Goal: Task Accomplishment & Management: Use online tool/utility

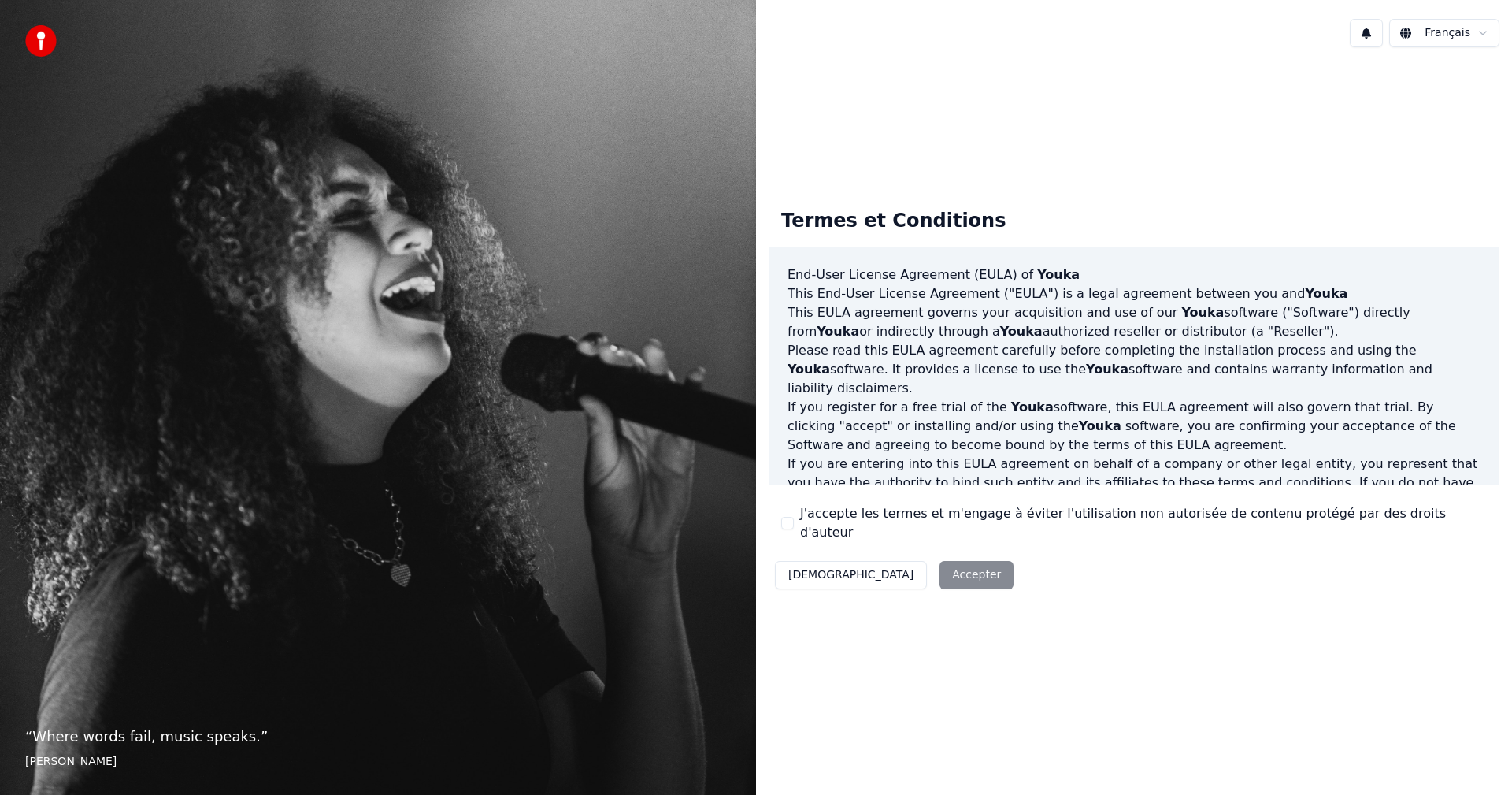
click at [890, 568] on div "Décliner Accepter" at bounding box center [894, 575] width 251 height 41
click at [787, 520] on button "J'accepte les termes et m'engage à éviter l'utilisation non autorisée de conten…" at bounding box center [788, 523] width 12 height 12
click at [940, 566] on button "Accepter" at bounding box center [977, 575] width 74 height 28
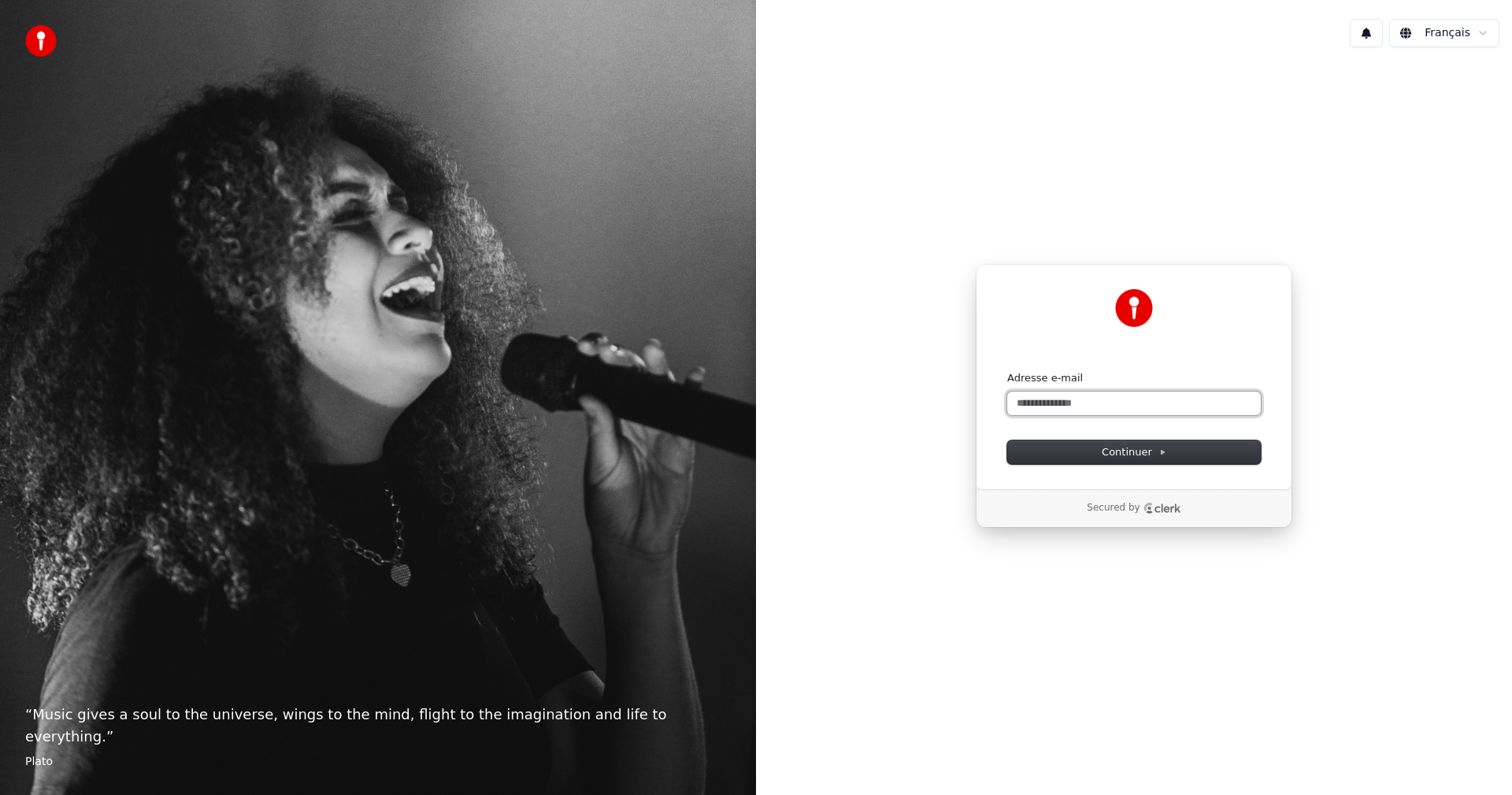
click at [1039, 410] on input "Adresse e-mail" at bounding box center [1134, 403] width 253 height 24
click at [1117, 452] on span "Continuer" at bounding box center [1134, 452] width 64 height 14
type input "**********"
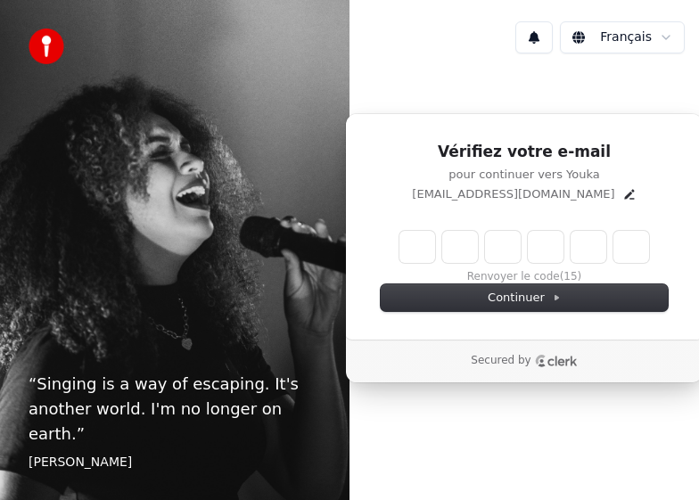
click at [419, 248] on input "Enter verification code" at bounding box center [525, 247] width 250 height 32
type input "*"
type input "******"
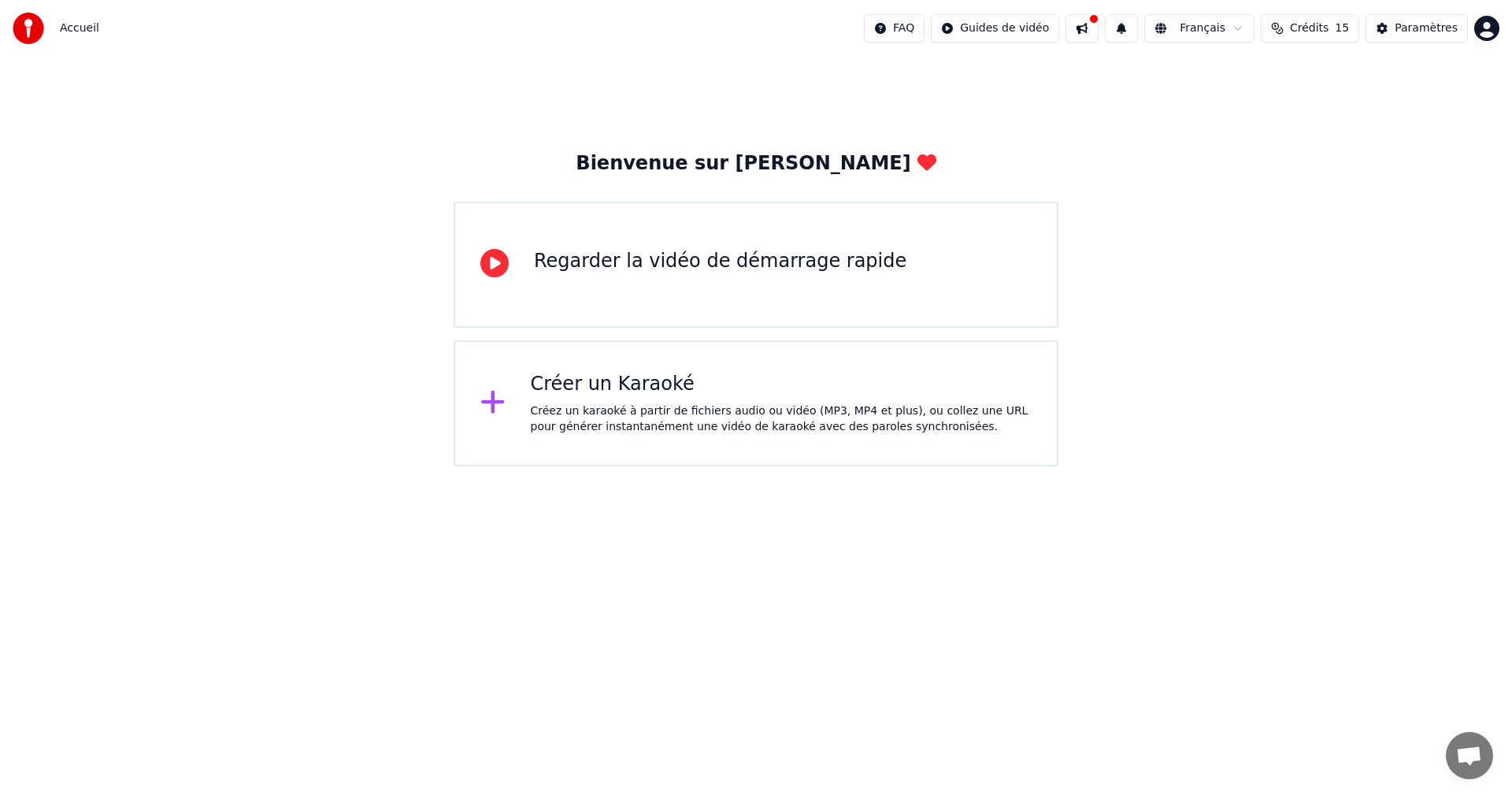
click at [692, 405] on div "Créez un karaoké à partir de fichiers audio ou vidéo (MP3, MP4 et plus), ou col…" at bounding box center [782, 420] width 502 height 32
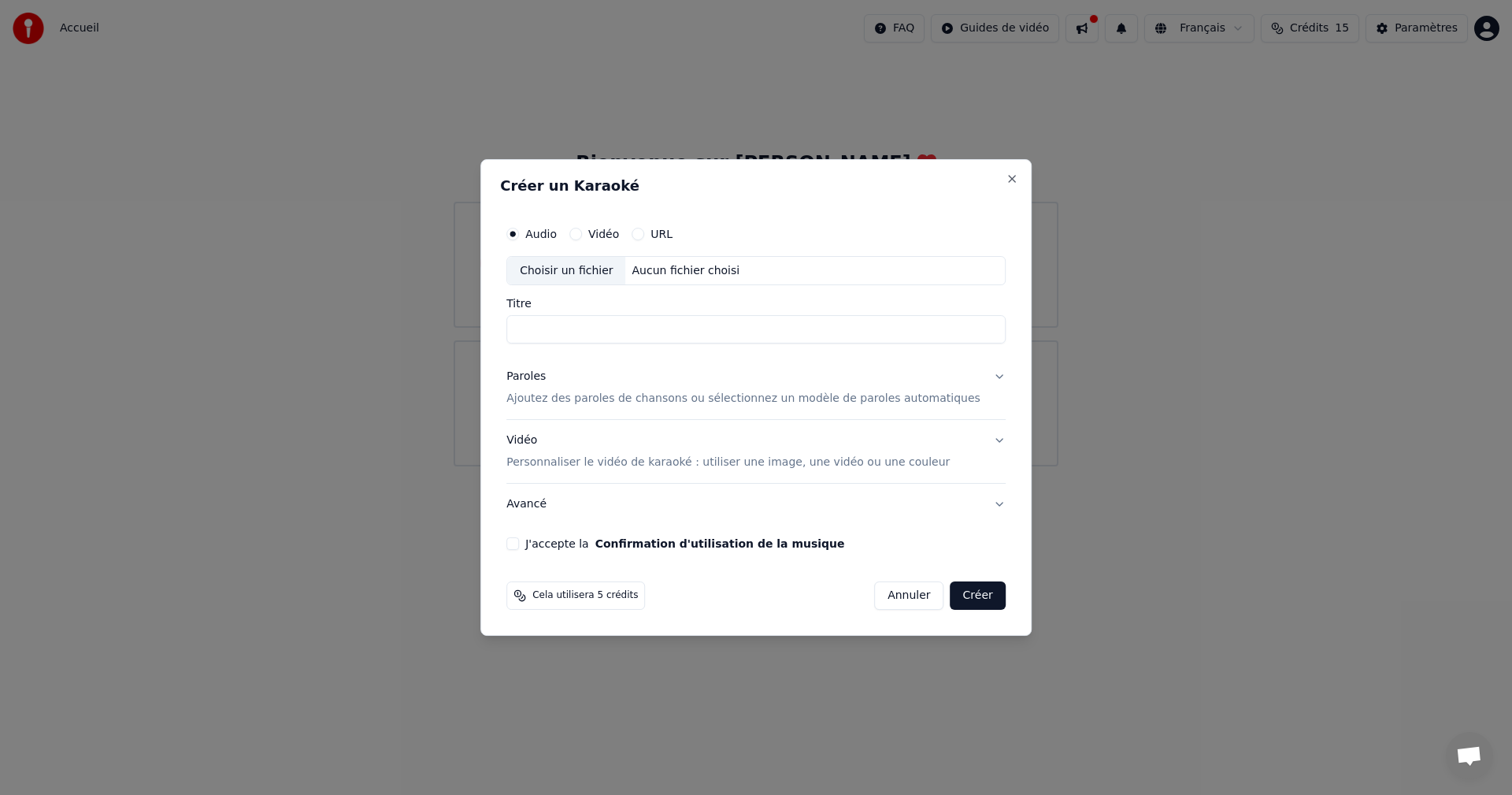
click at [590, 413] on button "Paroles Ajoutez des paroles de chansons ou sélectionnez un modèle de paroles au…" at bounding box center [755, 388] width 499 height 63
click at [624, 332] on input "Titre" at bounding box center [755, 330] width 499 height 28
click at [603, 238] on div "Vidéo" at bounding box center [594, 234] width 49 height 12
click at [582, 235] on button "Vidéo" at bounding box center [576, 234] width 12 height 12
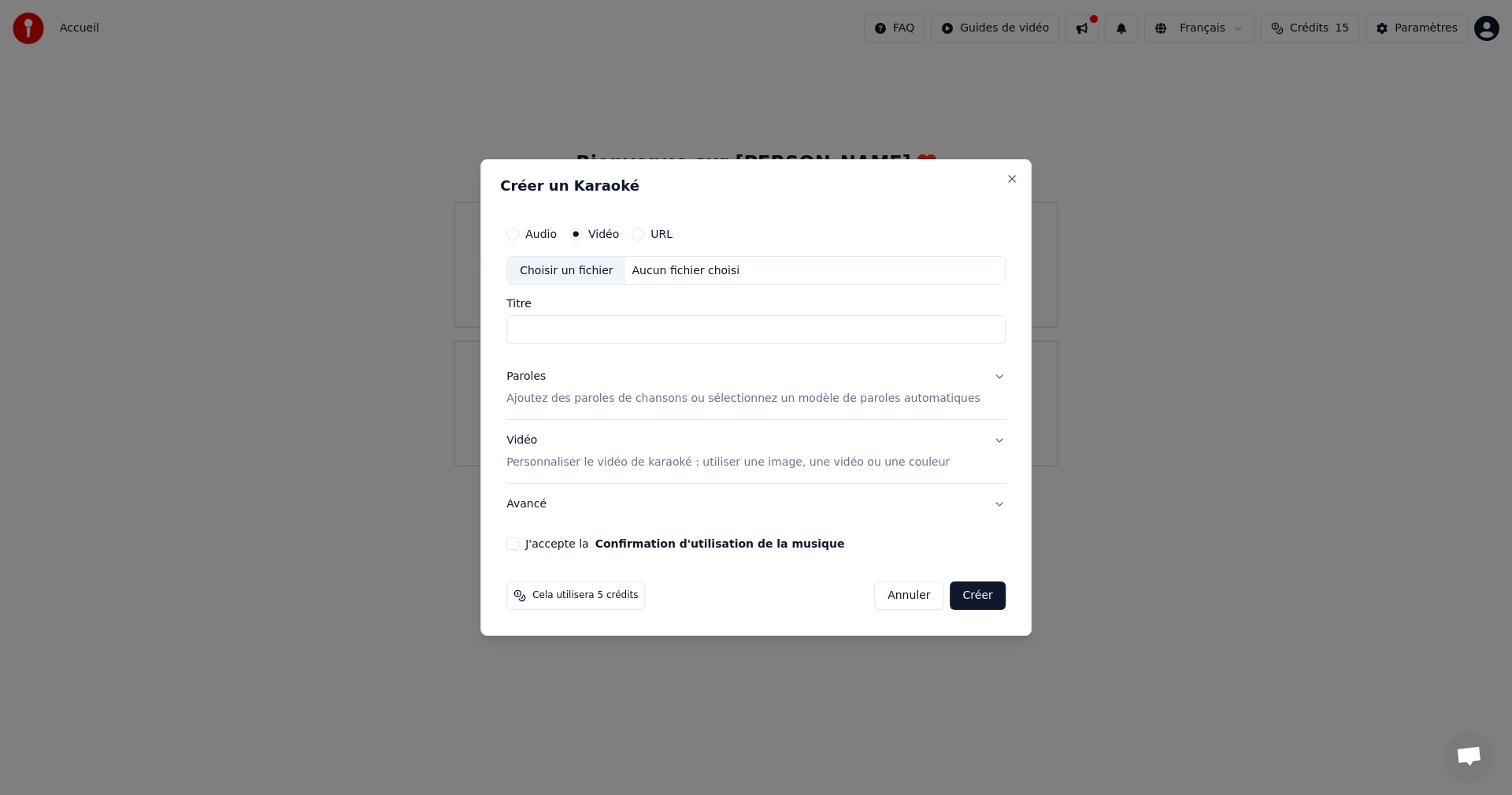
click at [578, 235] on circle "button" at bounding box center [576, 233] width 5 height 5
click at [772, 274] on div "Choisir un fichier Aucun fichier choisi" at bounding box center [755, 271] width 499 height 30
click at [645, 237] on button "URL" at bounding box center [638, 234] width 12 height 12
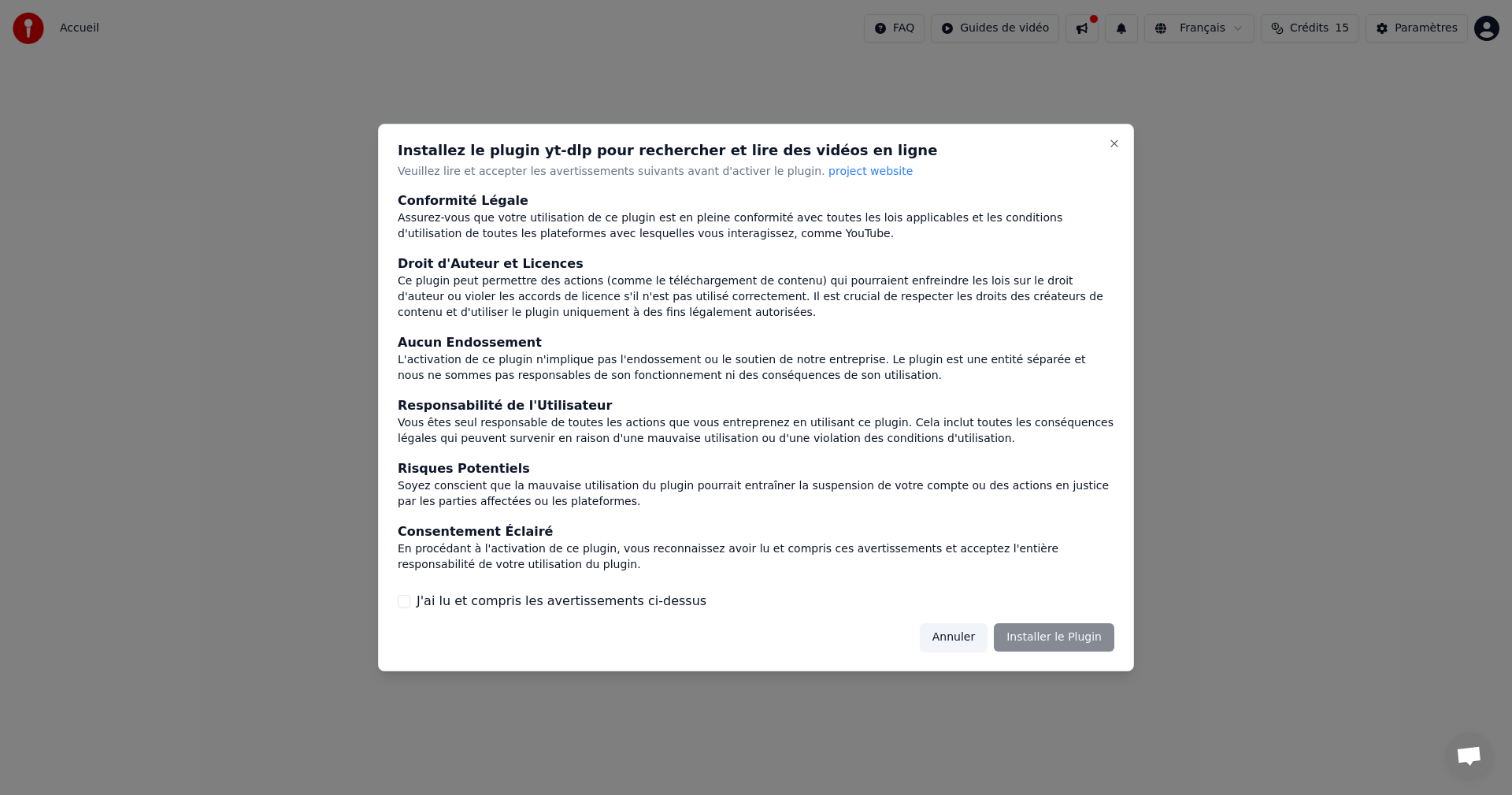
click at [661, 237] on div "Assurez-vous que votre utilisation de ce plugin est en pleine conformité avec t…" at bounding box center [756, 227] width 717 height 32
click at [1087, 640] on div "Annuler Installer le Plugin" at bounding box center [1017, 637] width 194 height 28
click at [407, 603] on button "J'ai lu et compris les avertissements ci-dessus" at bounding box center [404, 601] width 12 height 12
click at [1062, 636] on button "Installer le Plugin" at bounding box center [1054, 637] width 120 height 28
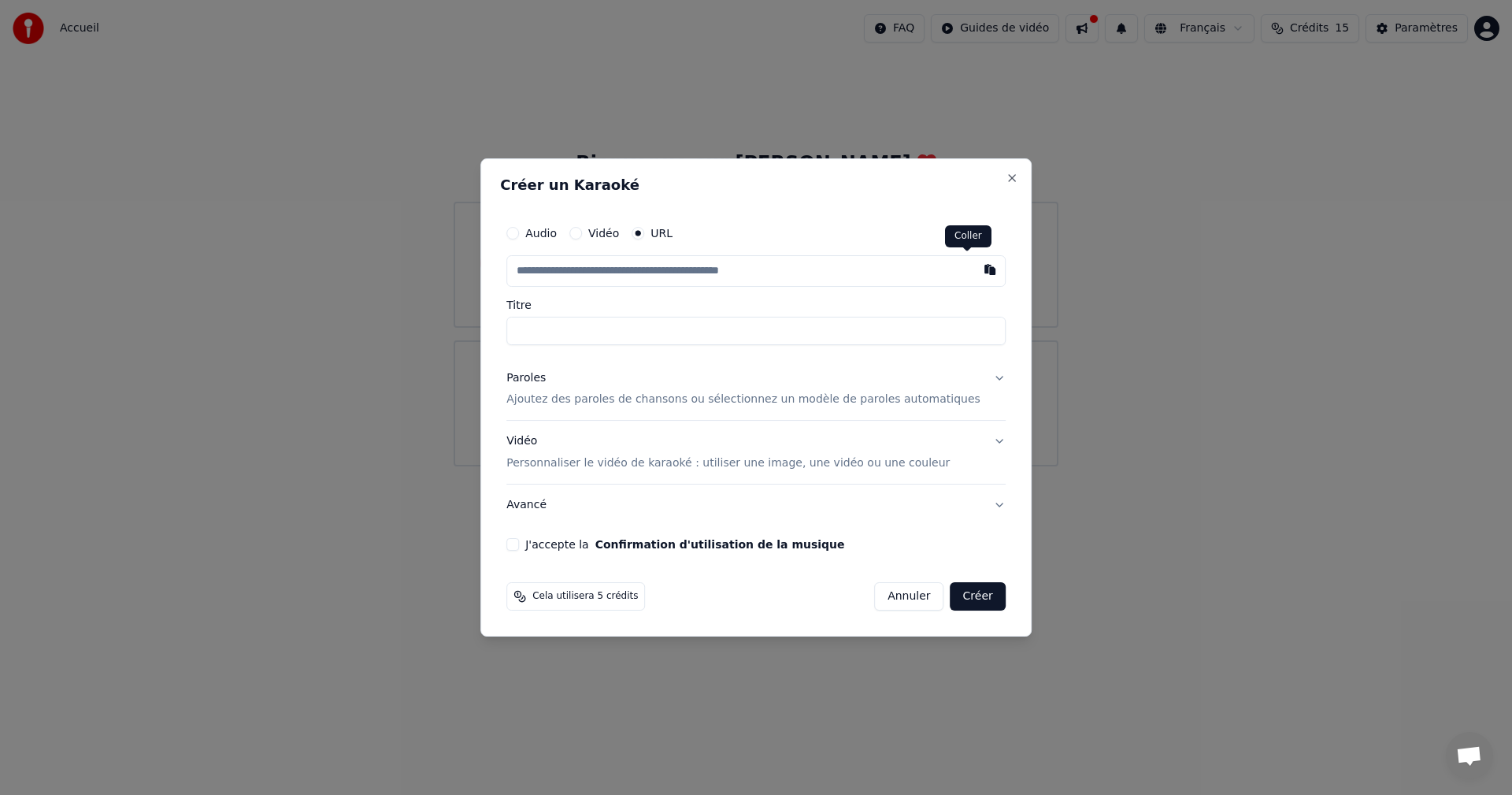
click at [974, 270] on button "button" at bounding box center [990, 269] width 32 height 28
type input "**********"
click at [972, 383] on button "Paroles Ajoutez des paroles de chansons ou sélectionnez un modèle de paroles au…" at bounding box center [755, 389] width 499 height 63
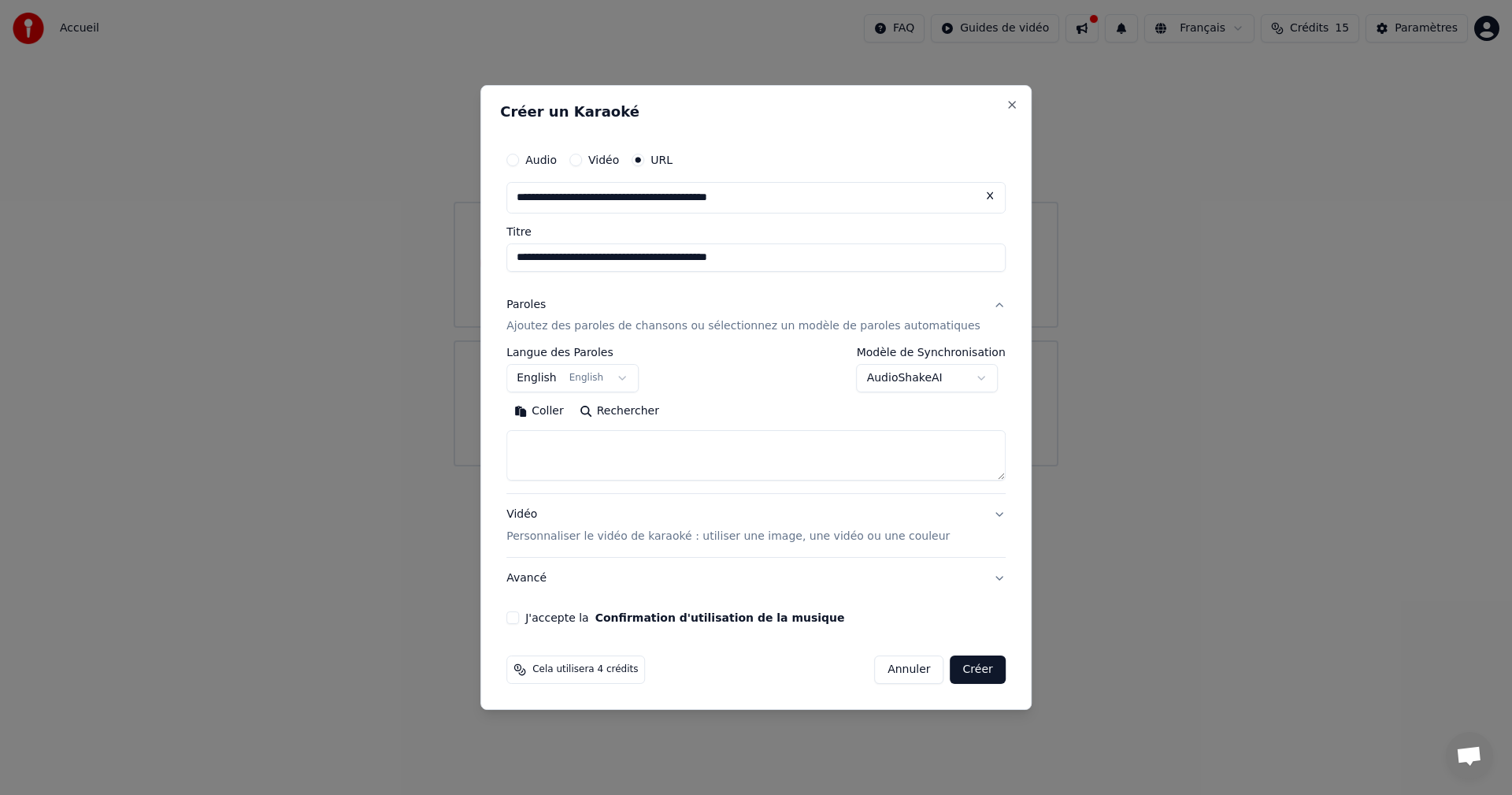
click at [616, 375] on button "English English" at bounding box center [572, 379] width 132 height 28
click at [557, 375] on button "English English" at bounding box center [572, 379] width 132 height 28
click at [626, 377] on button "English English" at bounding box center [572, 379] width 132 height 28
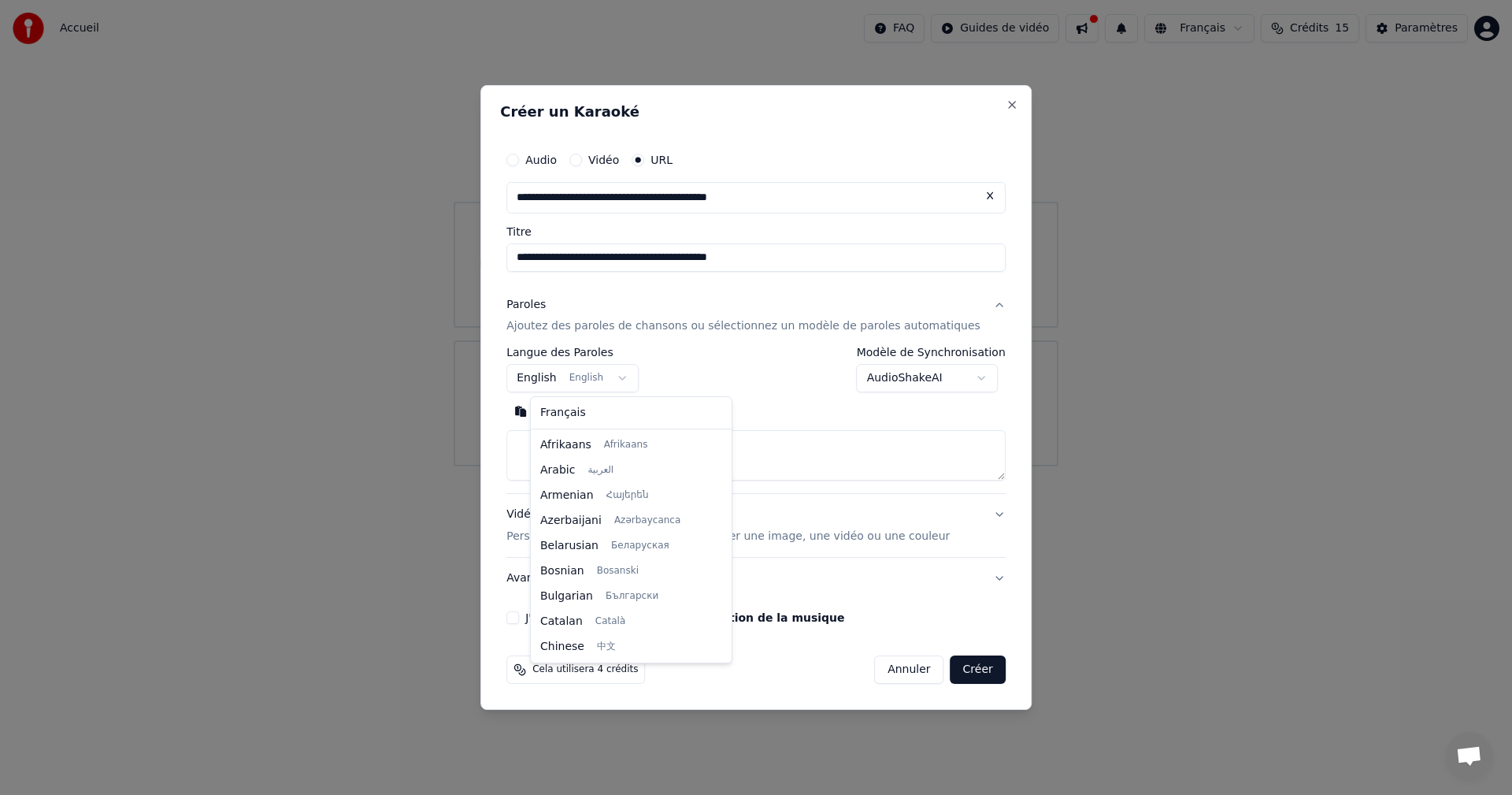
scroll to position [126, 0]
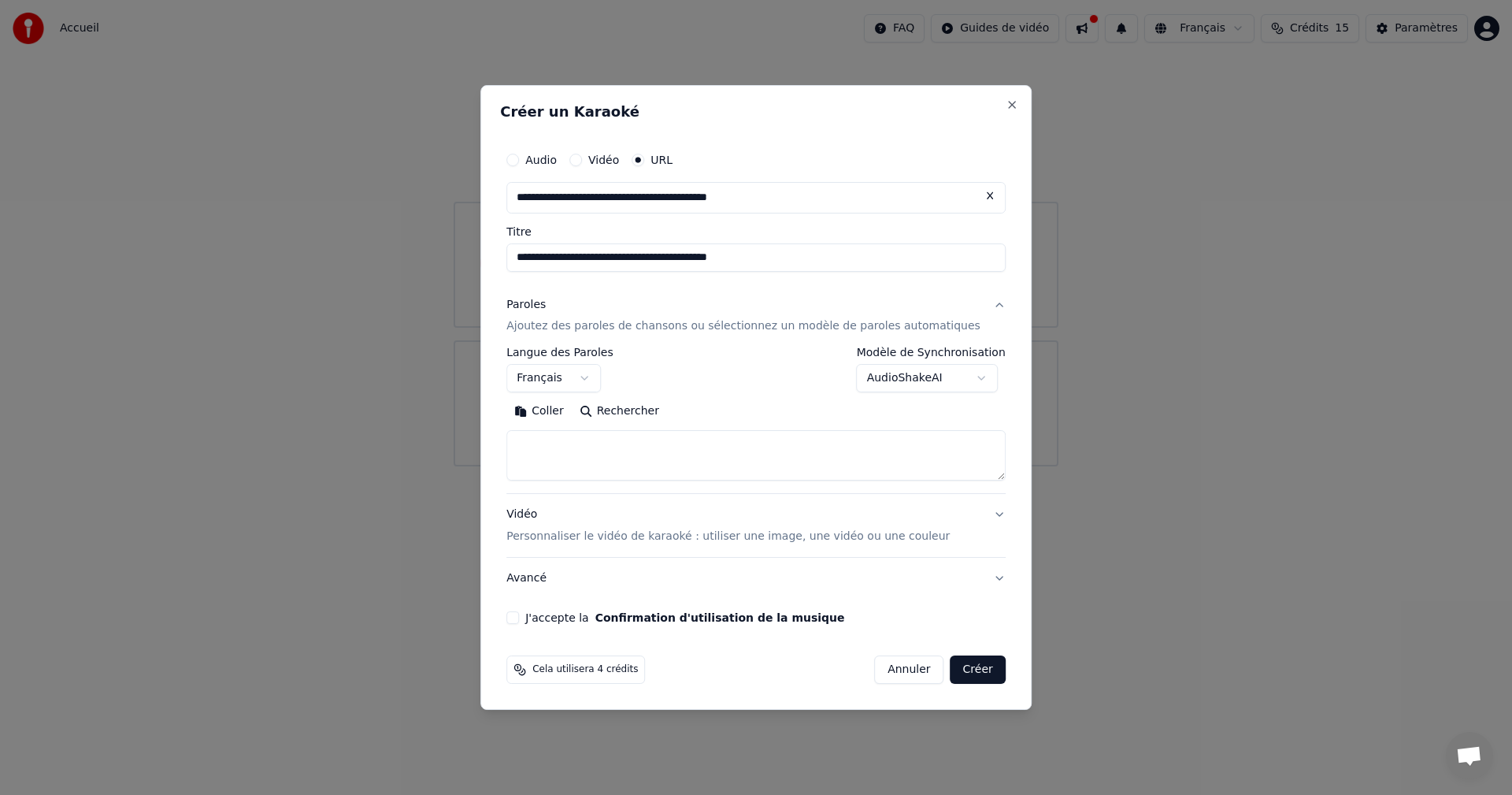
click at [894, 375] on body "**********" at bounding box center [756, 233] width 1512 height 466
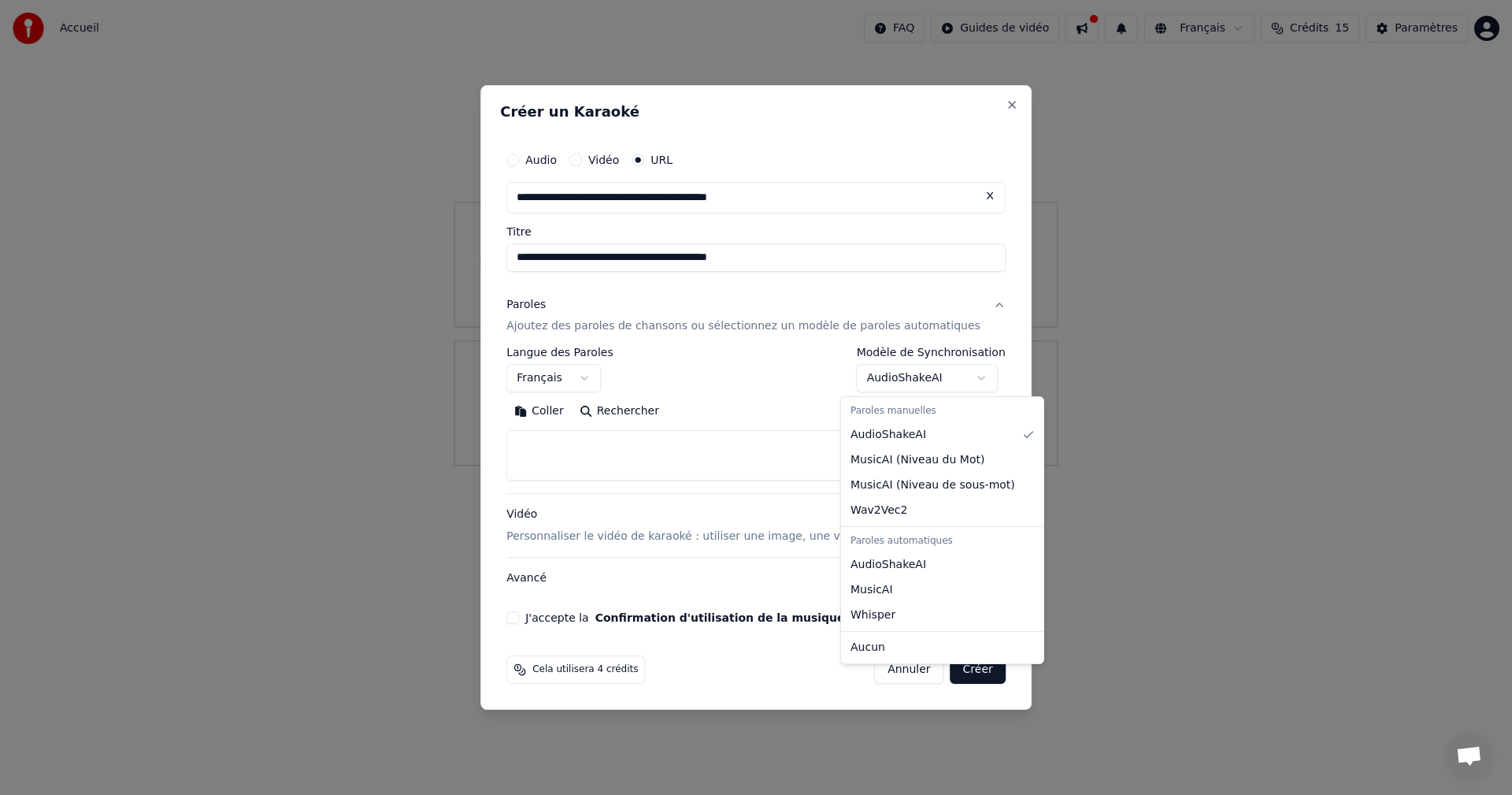
click at [720, 390] on body "**********" at bounding box center [756, 233] width 1512 height 466
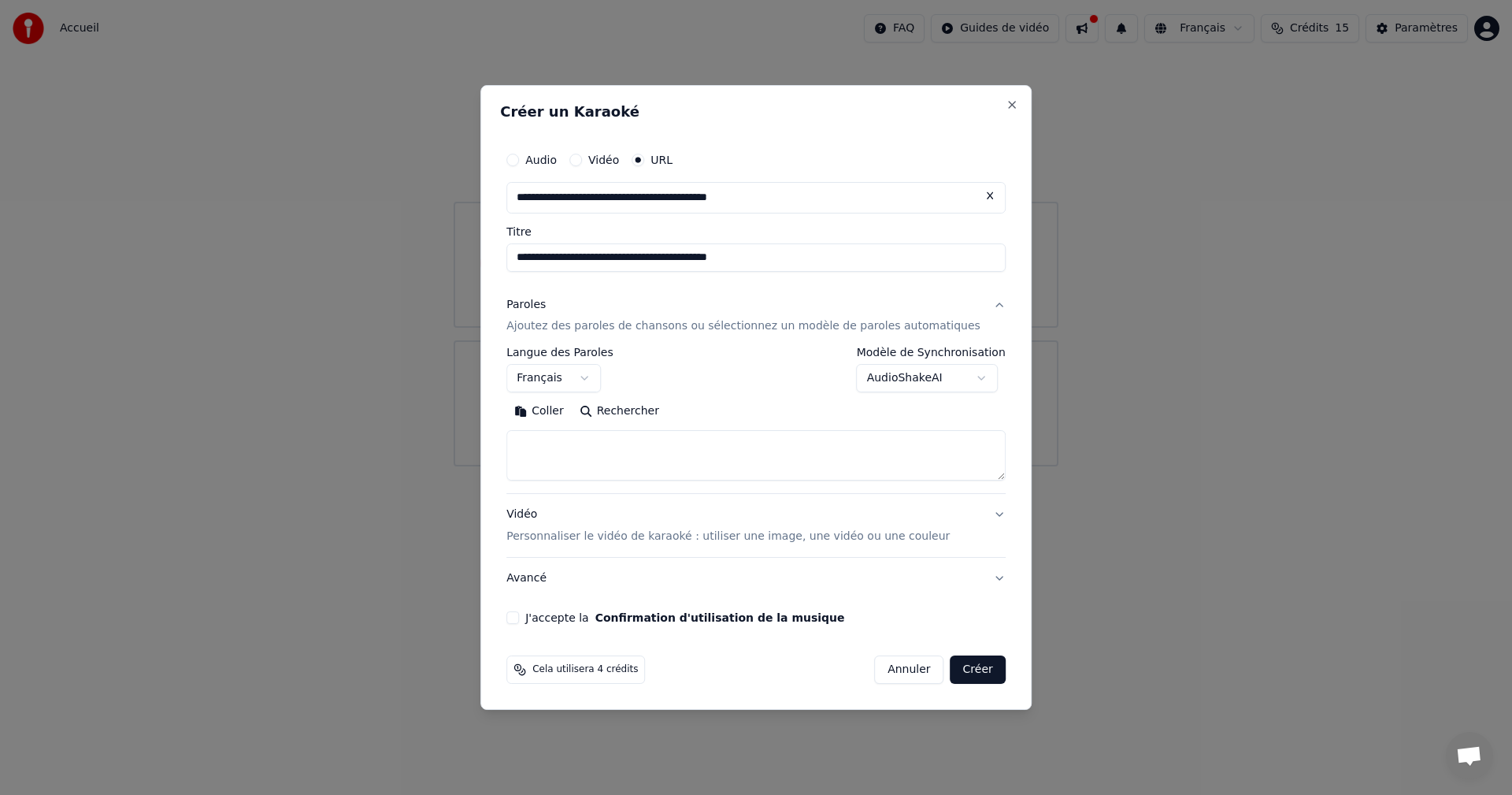
click at [585, 451] on textarea at bounding box center [755, 456] width 499 height 50
click at [519, 622] on button "J'accepte la Confirmation d'utilisation de la musique" at bounding box center [512, 617] width 12 height 12
click at [950, 670] on button "Créer" at bounding box center [978, 670] width 55 height 28
select select "**"
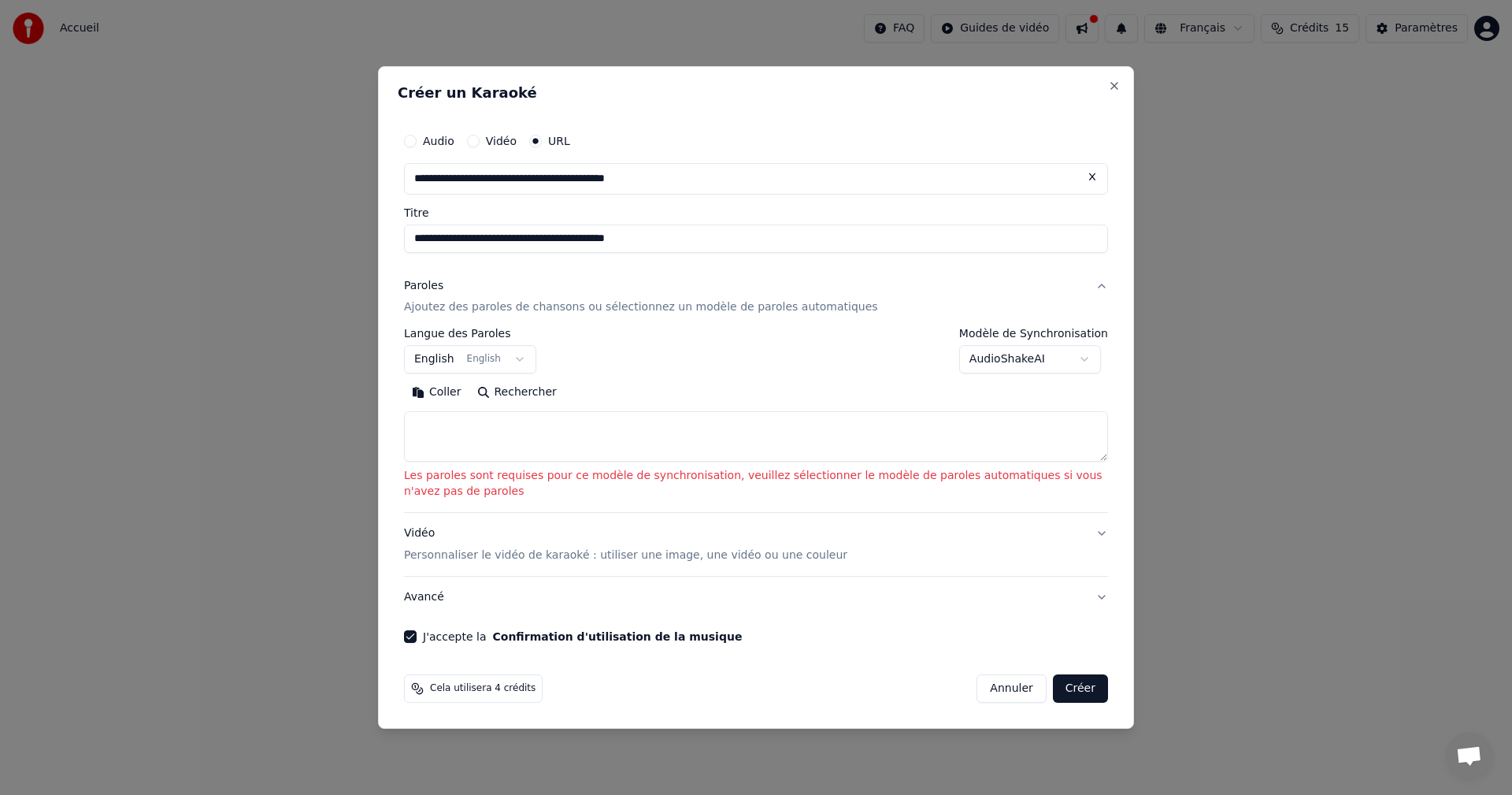
click at [424, 391] on button "Coller" at bounding box center [437, 393] width 65 height 26
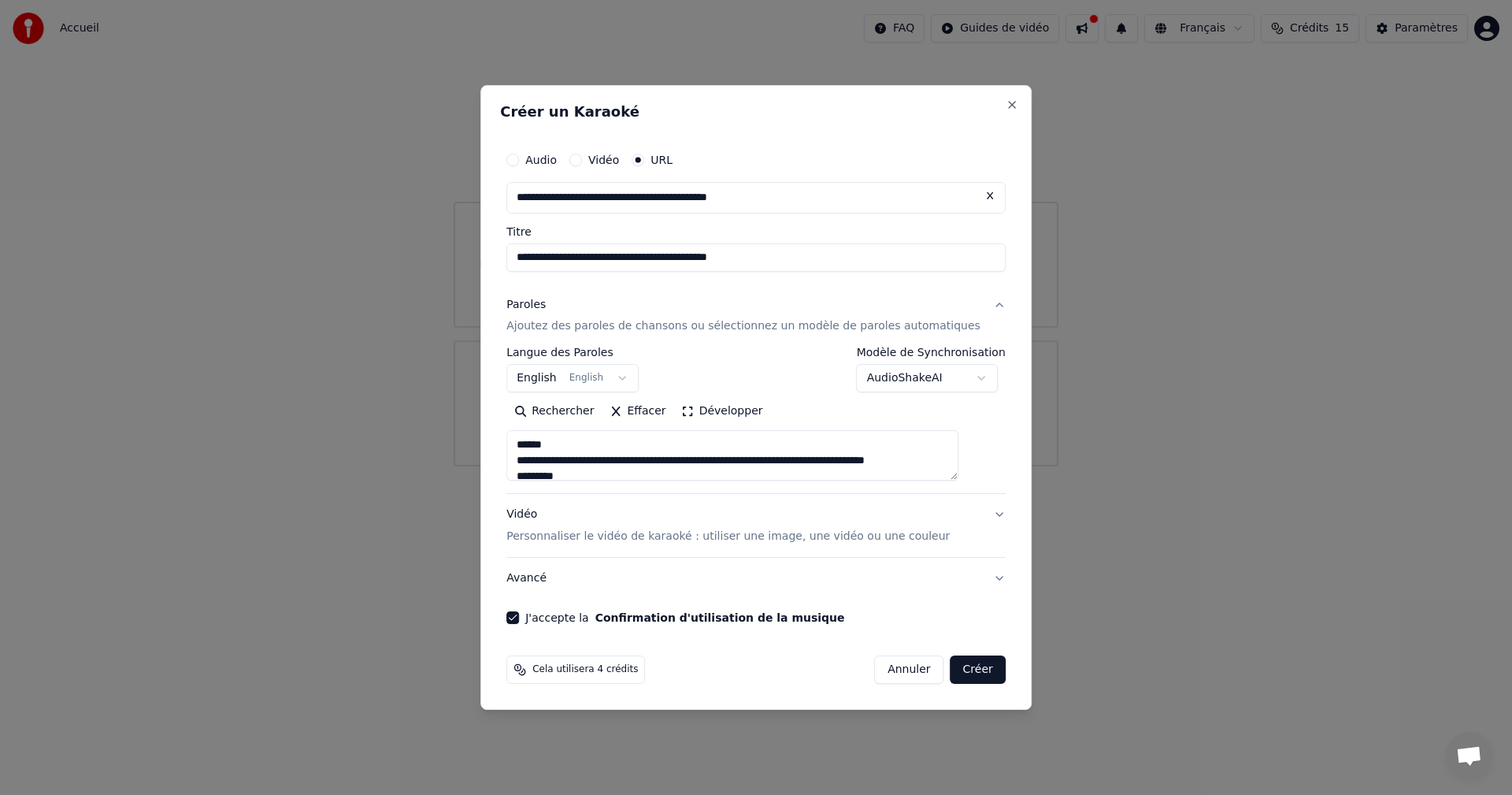
type textarea "**********"
click at [983, 669] on div "Cela utilisera 4 crédits Annuler Créer" at bounding box center [756, 670] width 512 height 41
click at [971, 671] on button "Créer" at bounding box center [978, 670] width 55 height 28
select select "**"
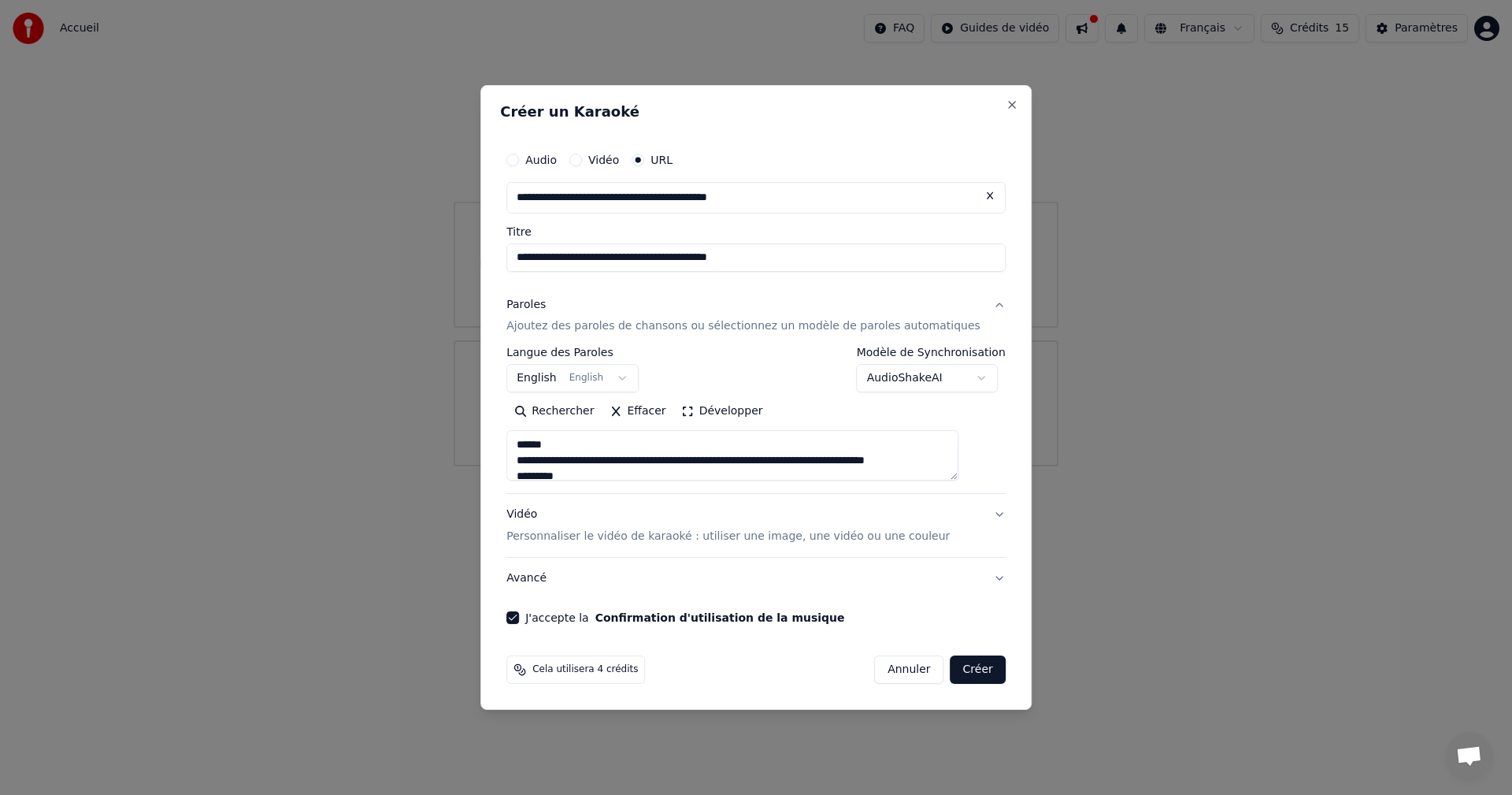
type textarea "**********"
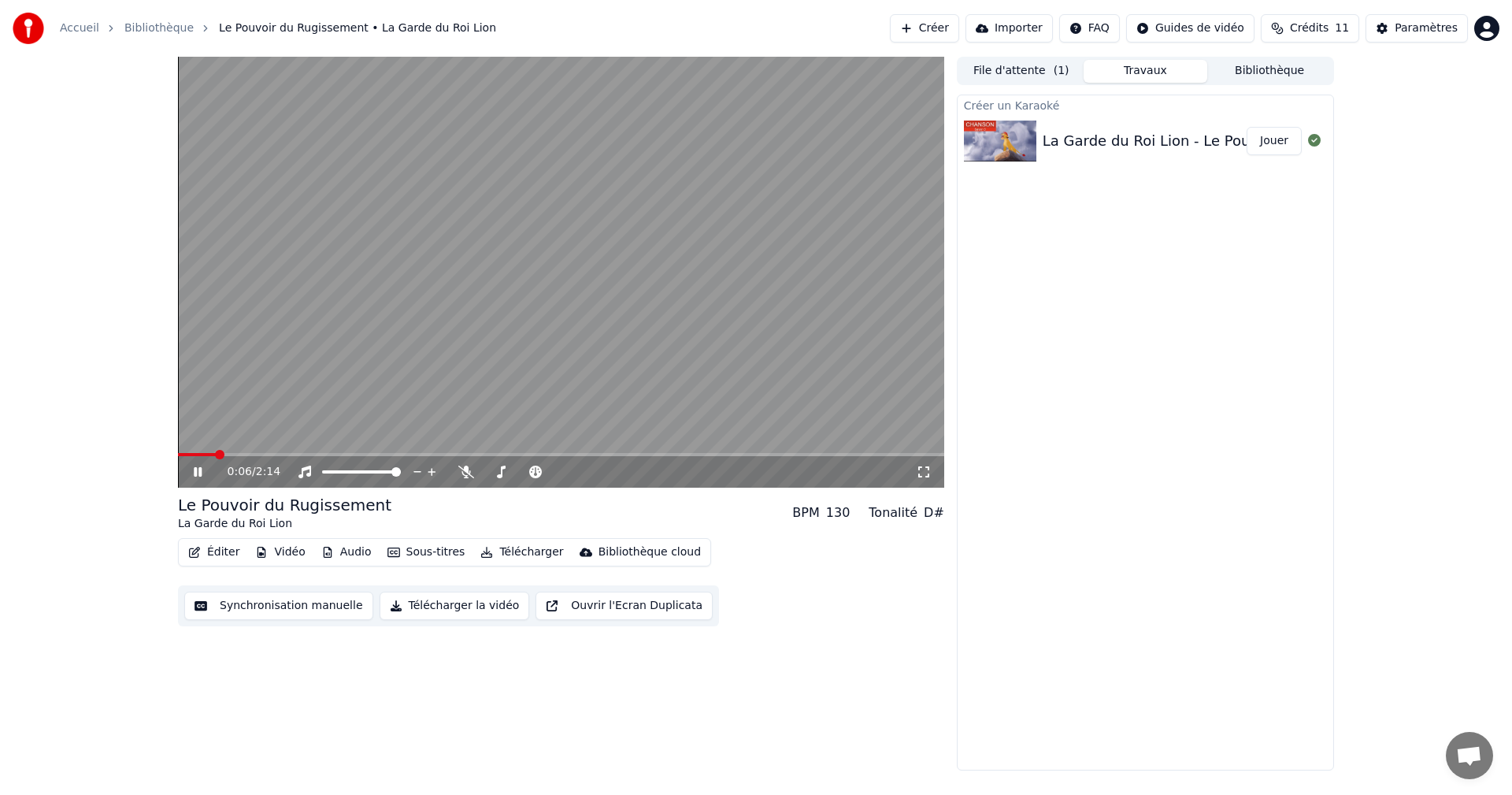
click at [576, 271] on video at bounding box center [562, 272] width 767 height 431
click at [688, 381] on video at bounding box center [562, 272] width 767 height 431
click at [926, 473] on icon at bounding box center [924, 472] width 16 height 12
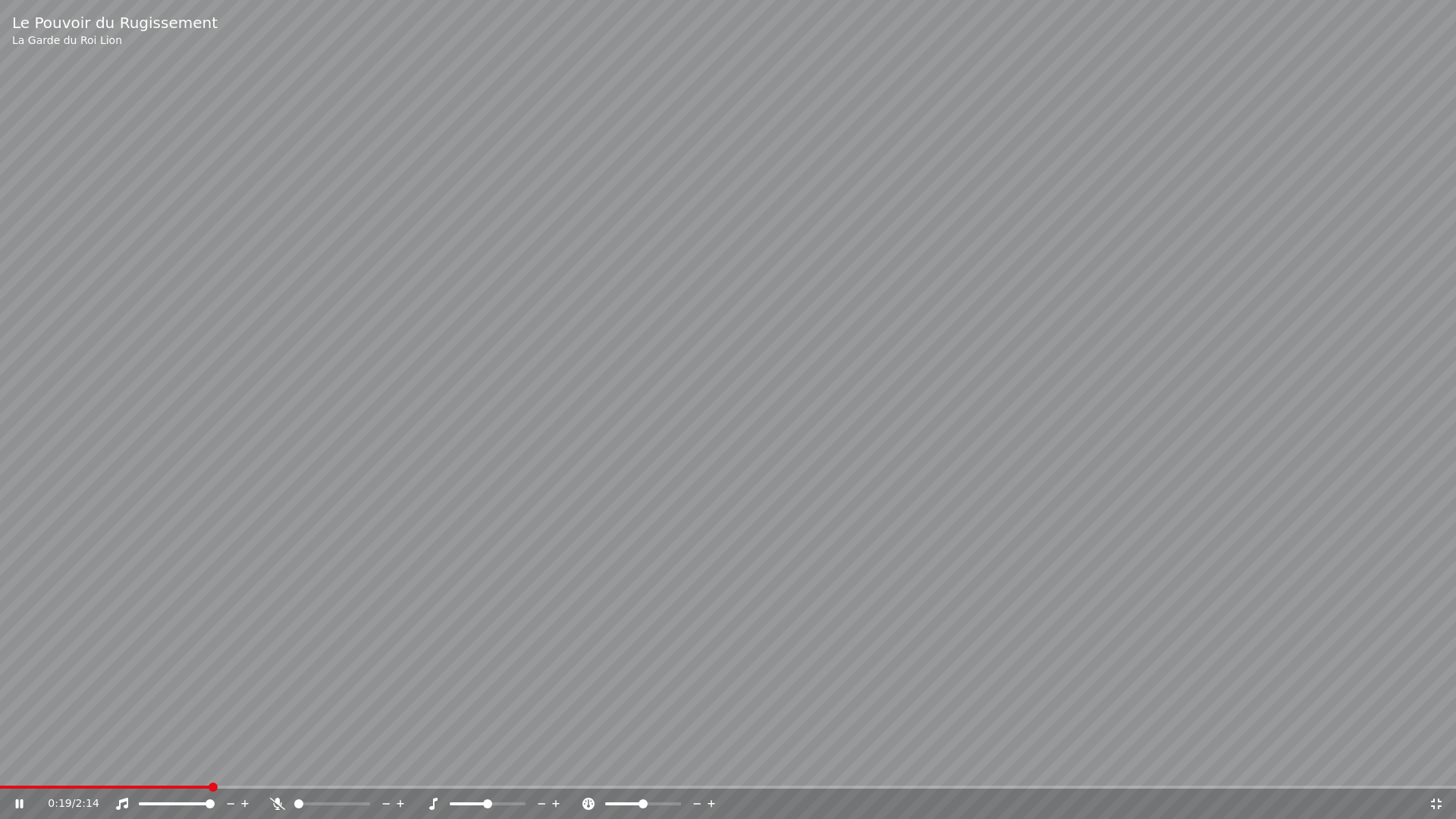
click at [666, 492] on video at bounding box center [728, 409] width 1456 height 819
click at [276, 765] on icon at bounding box center [277, 804] width 15 height 12
drag, startPoint x: 162, startPoint y: 777, endPoint x: 42, endPoint y: 748, distance: 123.5
click at [40, 748] on video at bounding box center [728, 409] width 1456 height 819
click at [11, 765] on div "0:21 / 2:14" at bounding box center [728, 804] width 1456 height 31
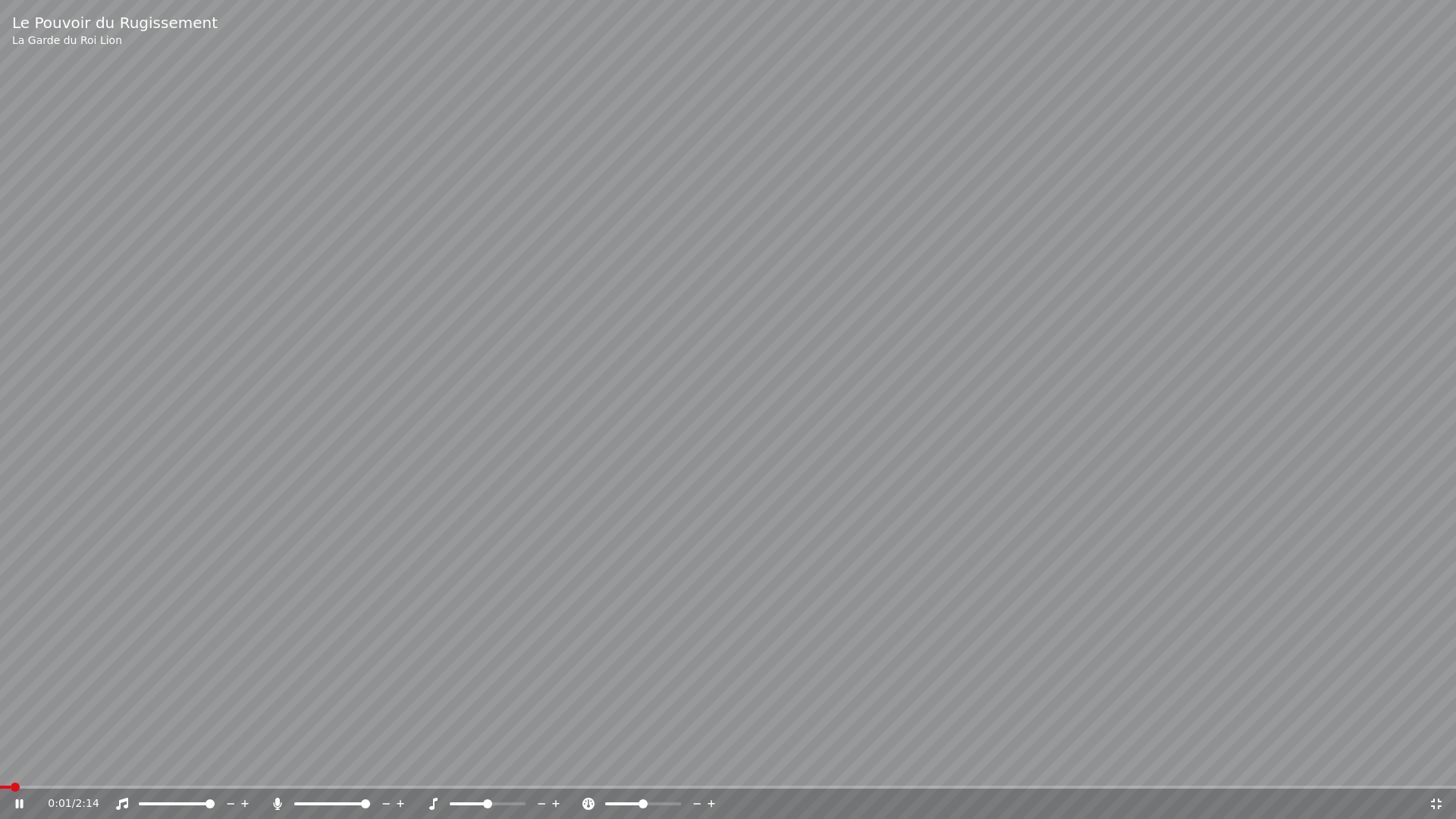
click at [8, 765] on span at bounding box center [5, 788] width 10 height 3
click at [560, 541] on video at bounding box center [728, 409] width 1456 height 819
click at [1432, 765] on icon at bounding box center [1436, 804] width 10 height 10
